Goal: Information Seeking & Learning: Learn about a topic

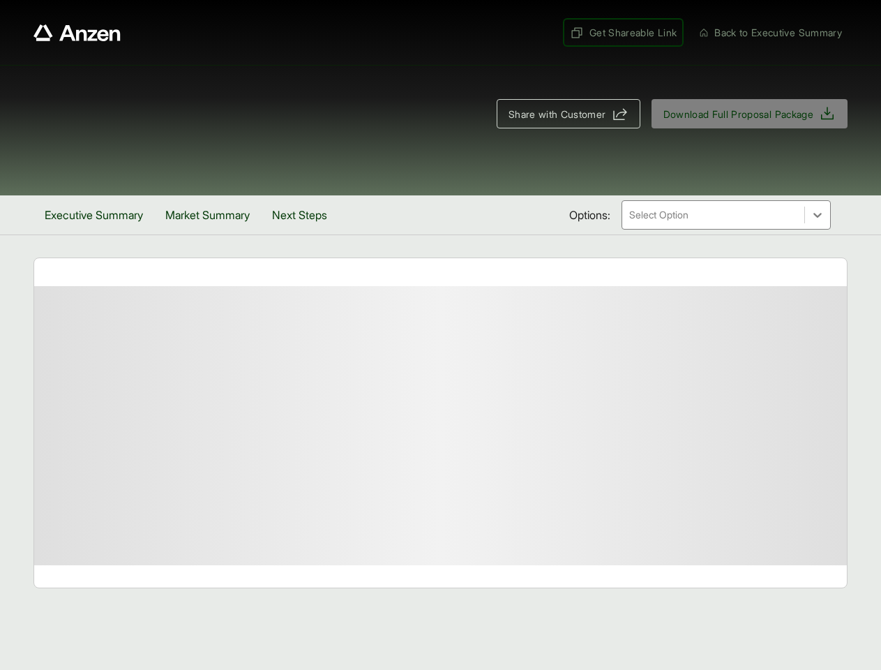
click at [615, 32] on span "Get Shareable Link" at bounding box center [623, 32] width 107 height 15
click at [562, 114] on span "Share with Customer" at bounding box center [558, 114] width 98 height 15
click at [96, 215] on button "Executive Summary" at bounding box center [93, 214] width 121 height 39
click at [214, 215] on button "Market Summary" at bounding box center [207, 214] width 107 height 39
click at [309, 215] on button "Next Steps" at bounding box center [299, 214] width 77 height 39
